Goal: Task Accomplishment & Management: Manage account settings

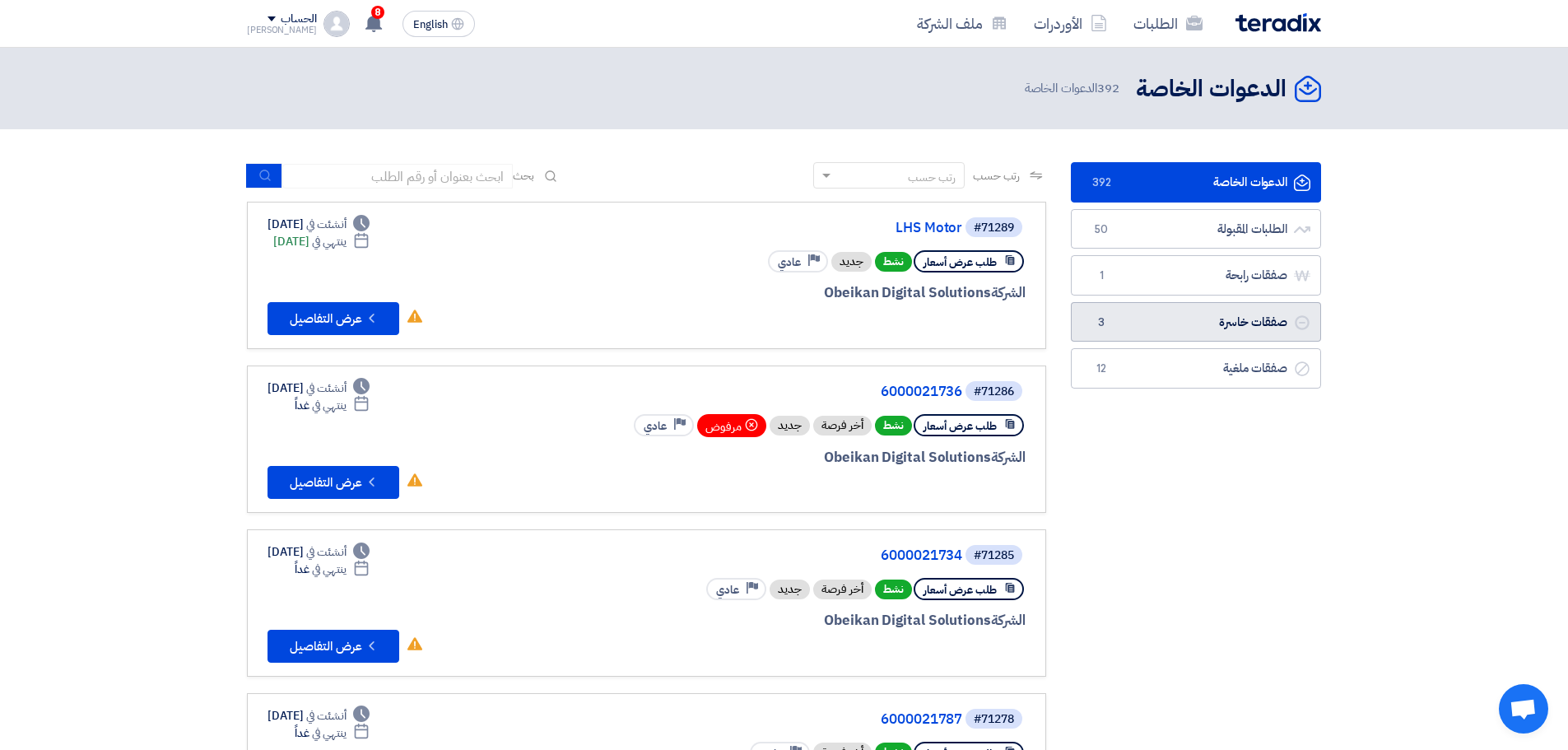
click at [1252, 331] on link "صفقات خاسرة صفقات خاسرة 3" at bounding box center [1195, 322] width 250 height 40
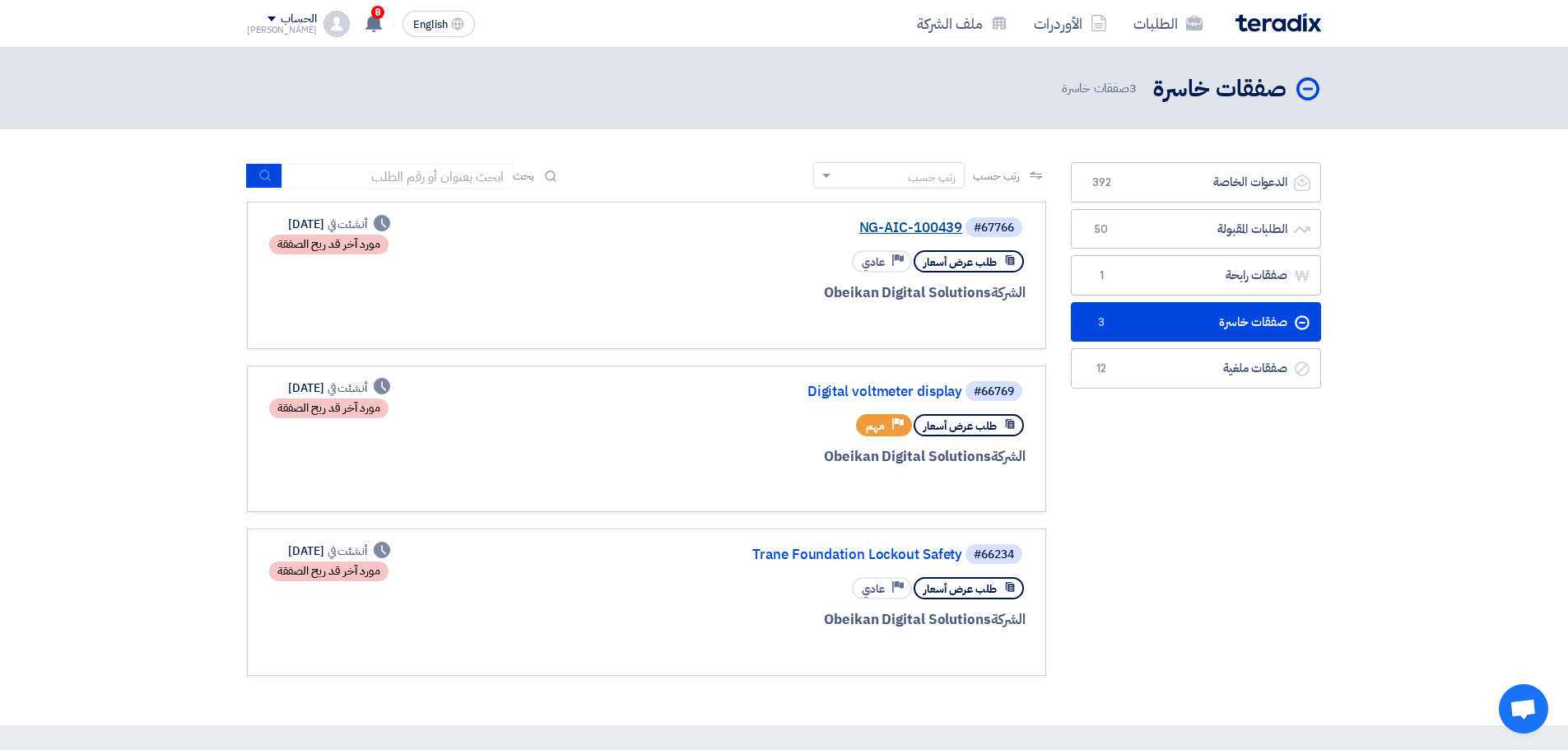
click at [916, 223] on link "NG-AIC-100439" at bounding box center [797, 228] width 329 height 15
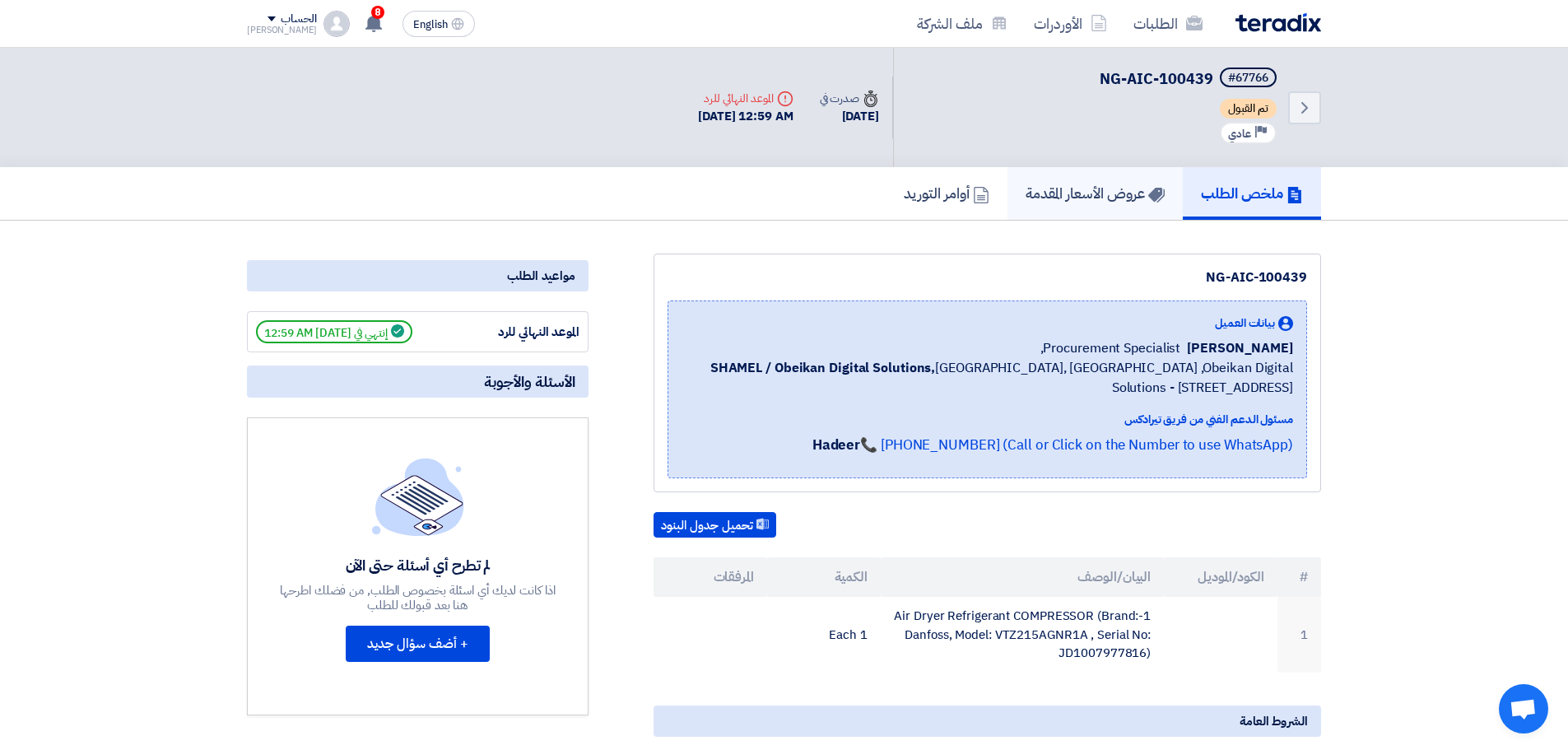
click at [1054, 184] on h5 "عروض الأسعار المقدمة" at bounding box center [1095, 193] width 139 height 19
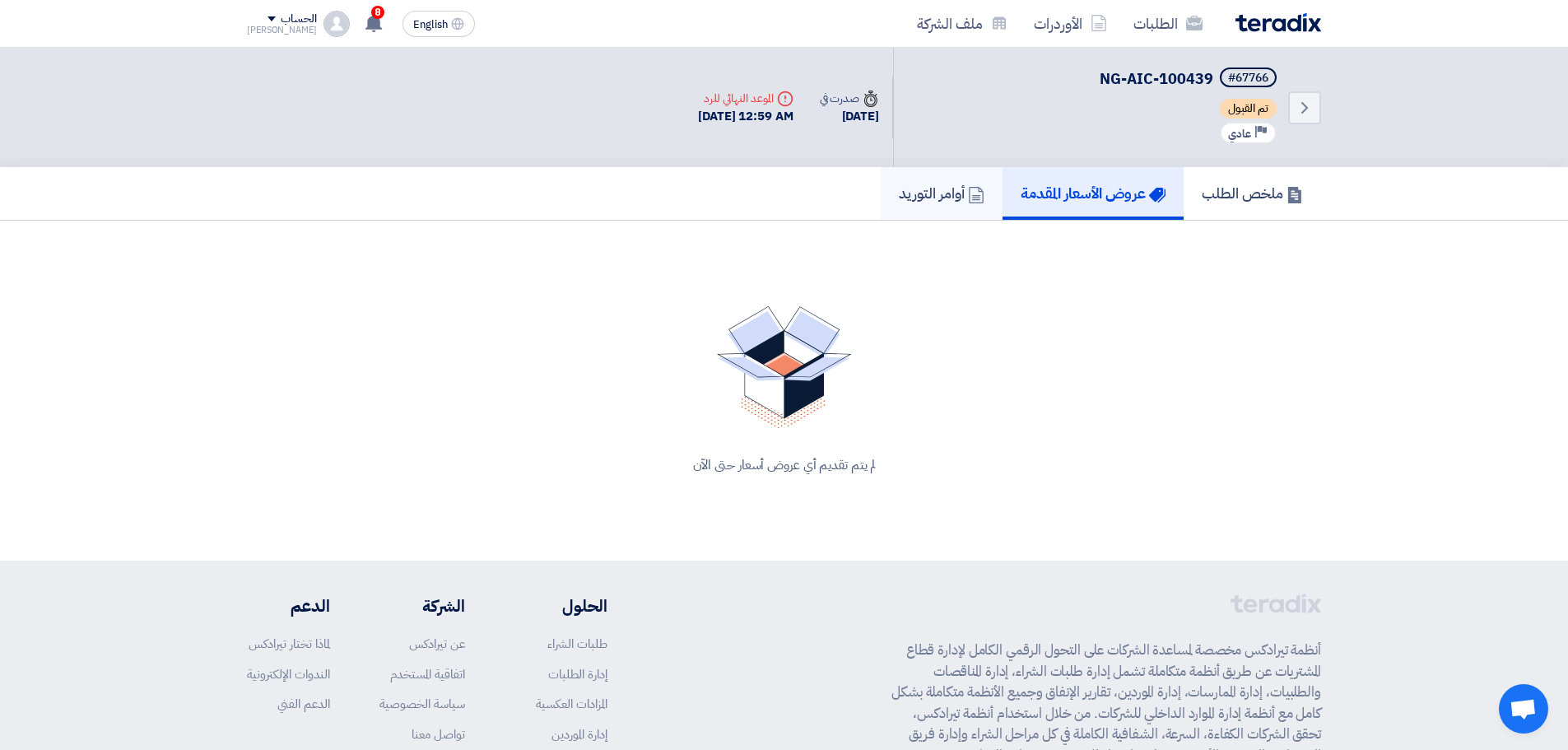
click at [968, 187] on icon at bounding box center [976, 194] width 16 height 16
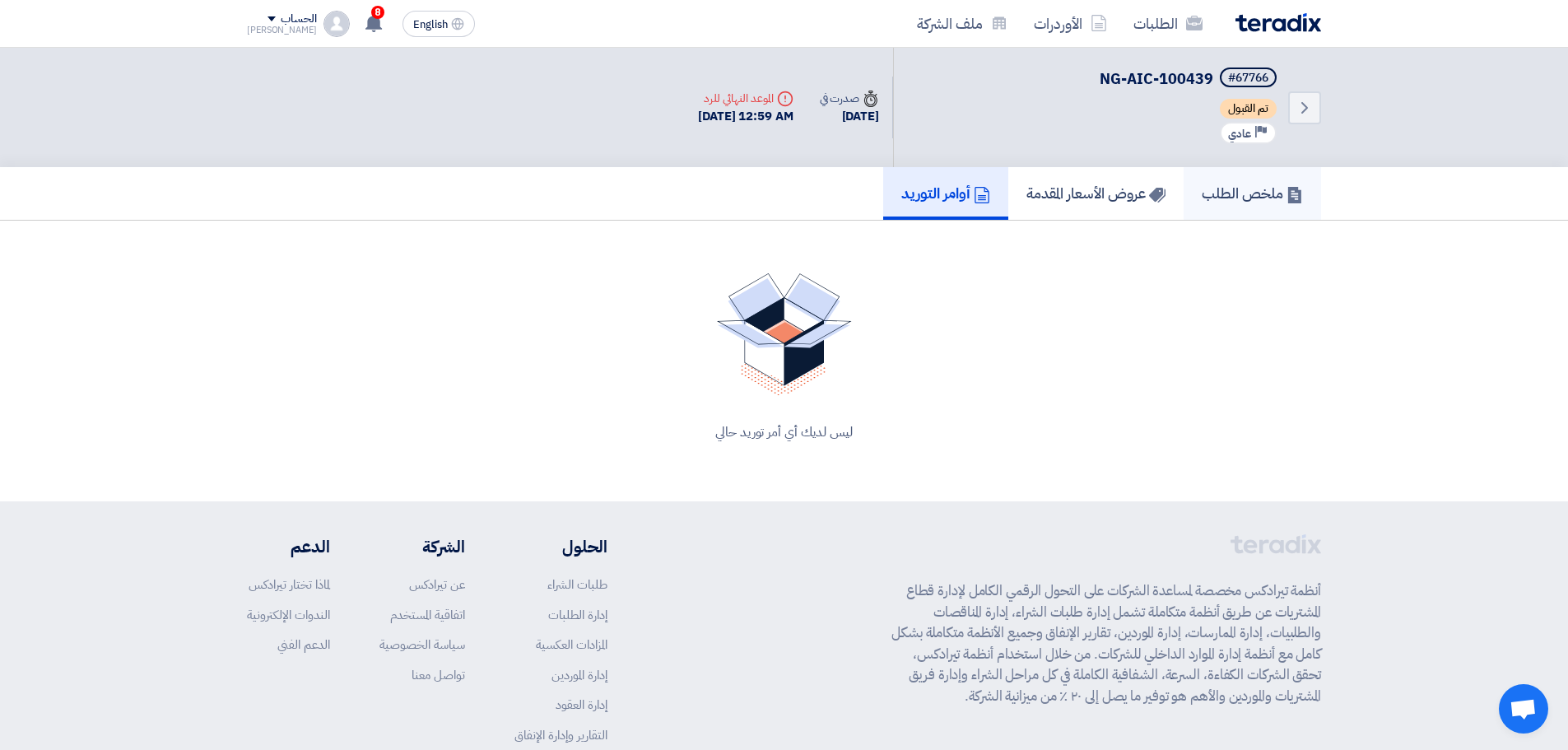
click at [1221, 175] on link "ملخص الطلب" at bounding box center [1253, 192] width 137 height 52
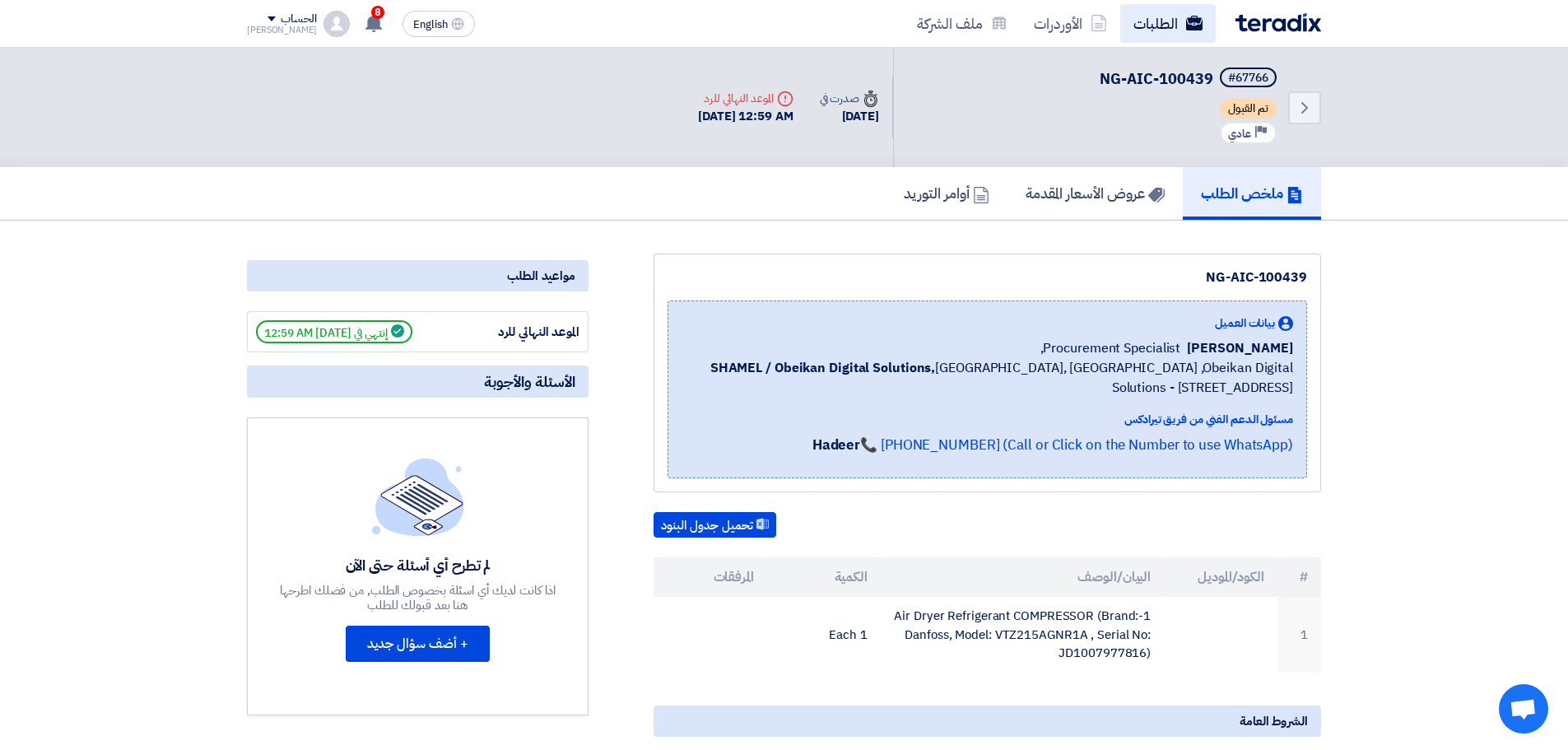
click at [1201, 28] on use at bounding box center [1194, 22] width 16 height 15
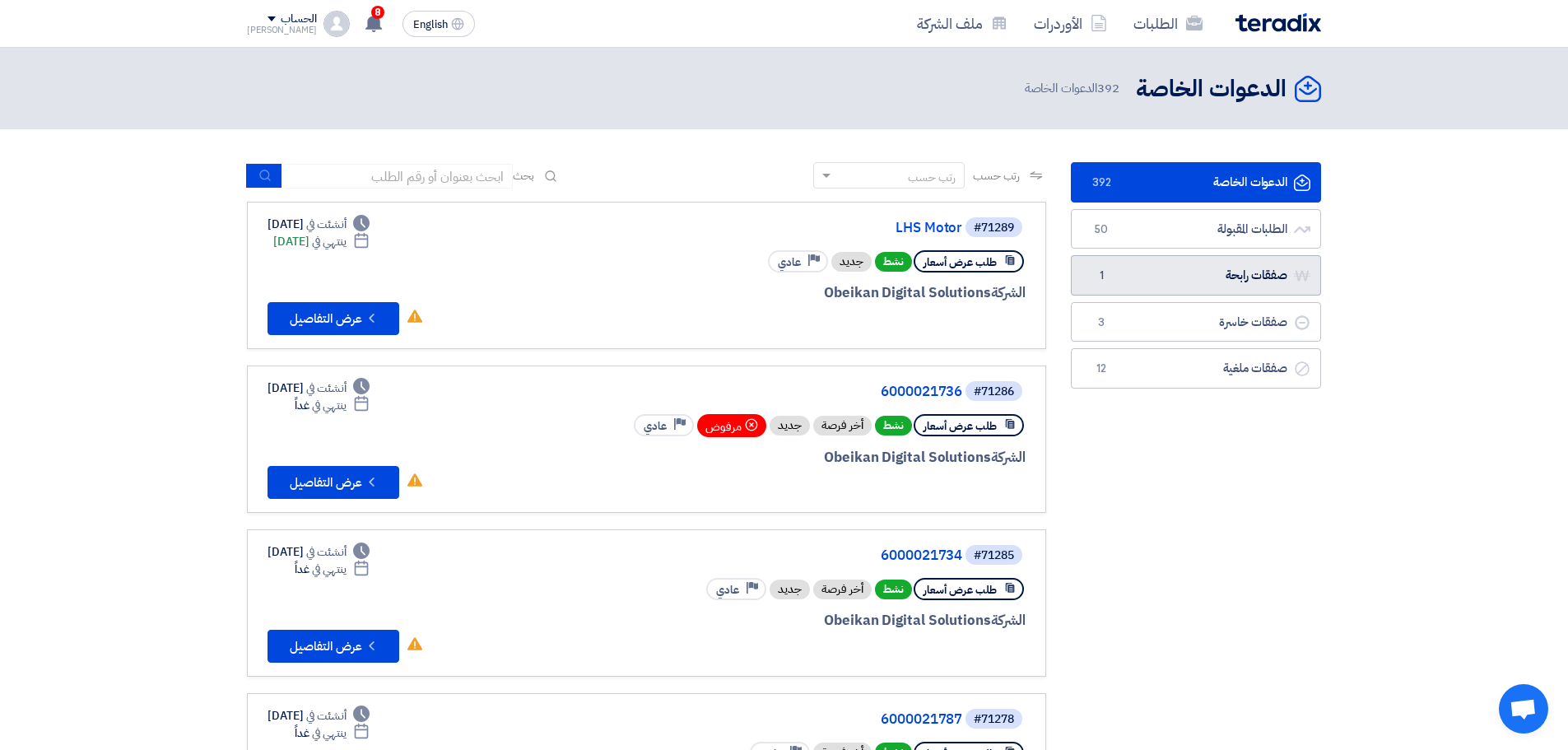
click at [1206, 271] on link "صفقات رابحة صفقات رابحة 1" at bounding box center [1195, 275] width 250 height 40
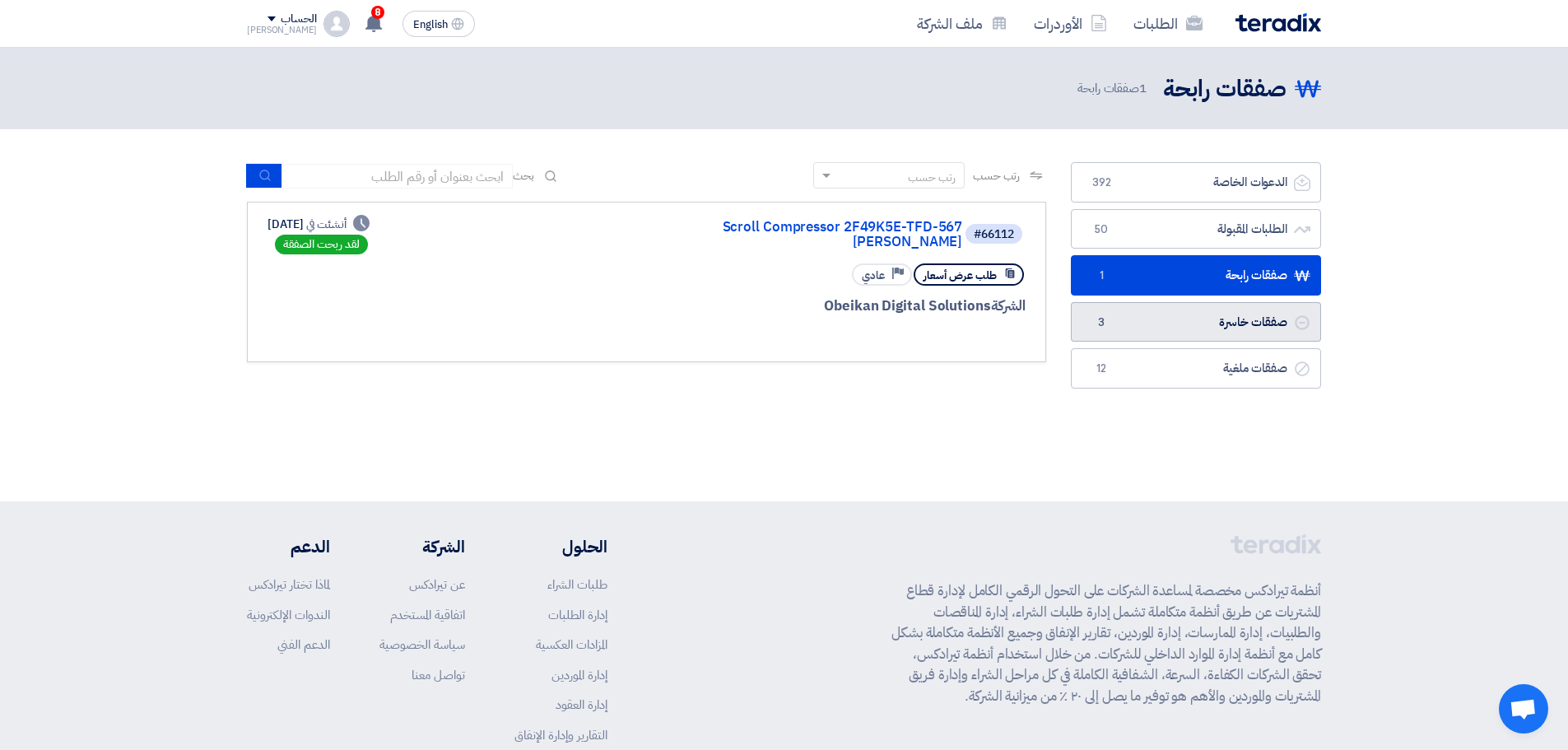
click at [1149, 326] on link "صفقات خاسرة صفقات خاسرة 3" at bounding box center [1195, 322] width 250 height 40
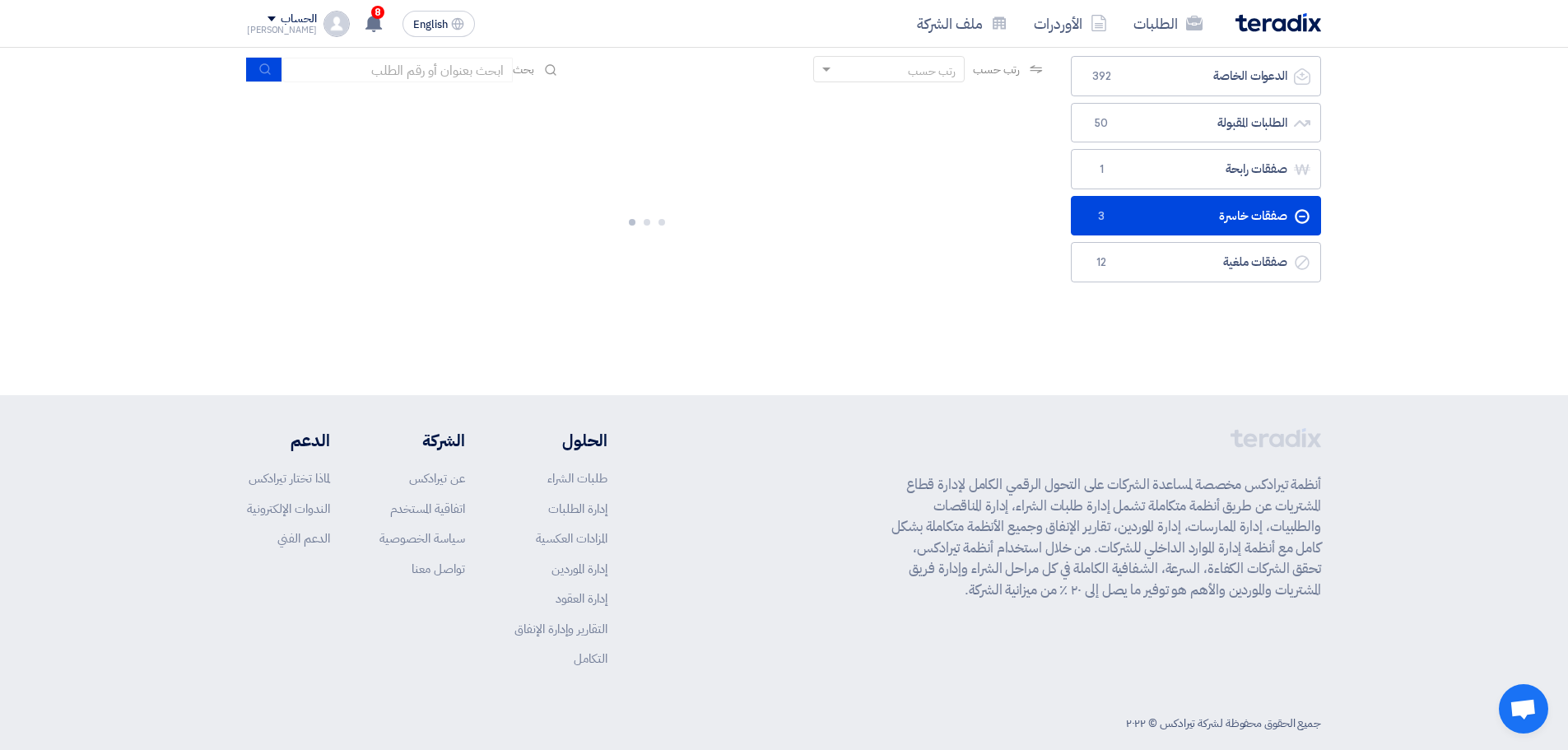
scroll to position [129, 0]
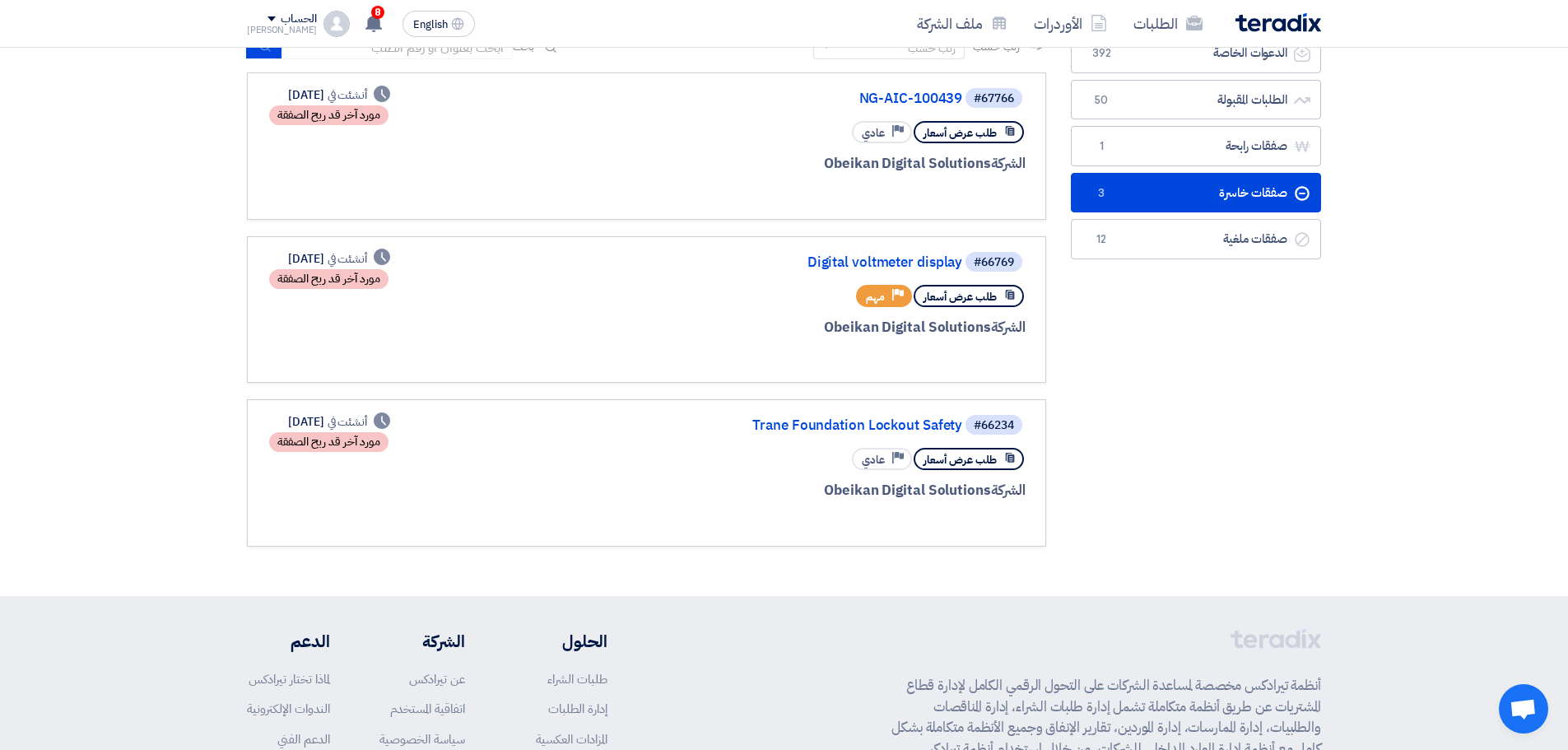
click at [946, 418] on div "#66234 Trane Foundation Lockout Safety" at bounding box center [827, 424] width 396 height 23
click at [932, 425] on link "Trane Foundation Lockout Safety" at bounding box center [797, 425] width 329 height 15
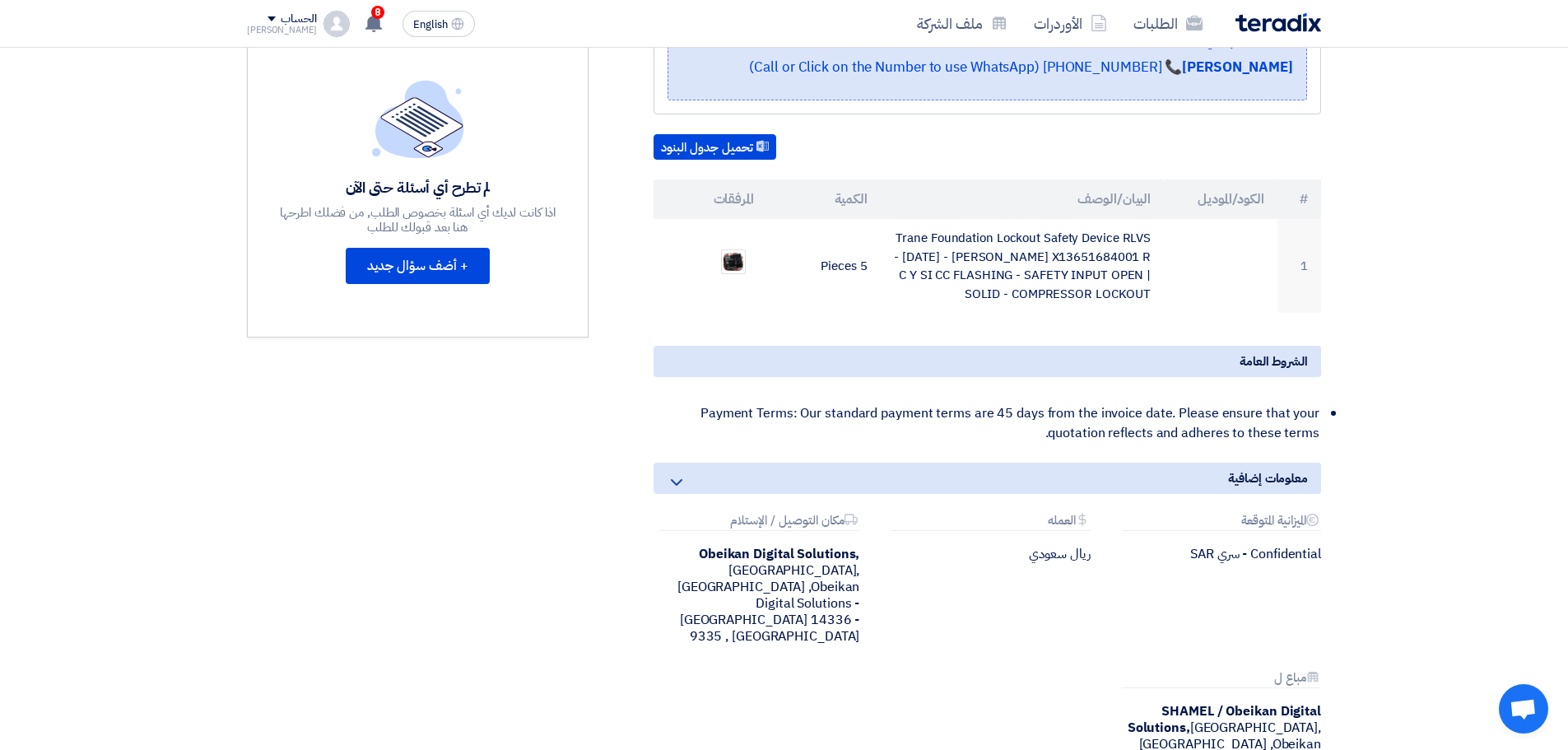
scroll to position [412, 0]
